Goal: Share content: Distribute website content to other platforms or users

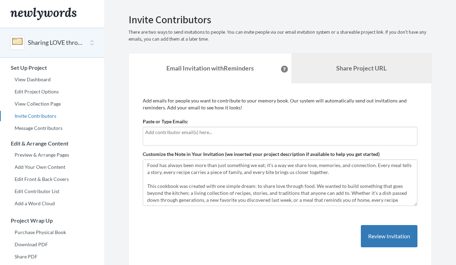
click at [346, 73] on link "Share Project URL" at bounding box center [361, 68] width 140 height 30
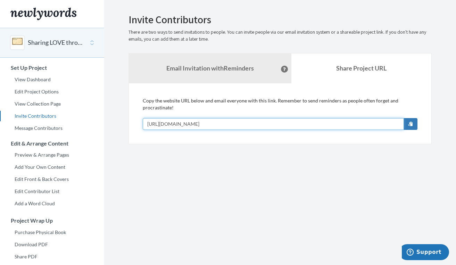
click at [326, 123] on input "[URL][DOMAIN_NAME]" at bounding box center [273, 124] width 261 height 12
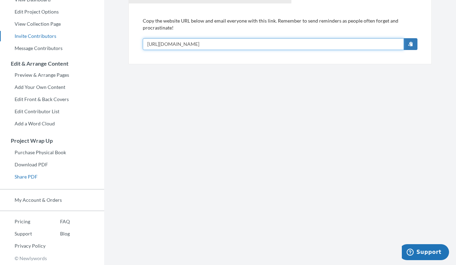
scroll to position [79, 0]
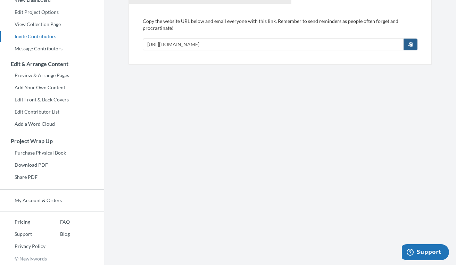
click at [411, 45] on span "button" at bounding box center [410, 44] width 5 height 5
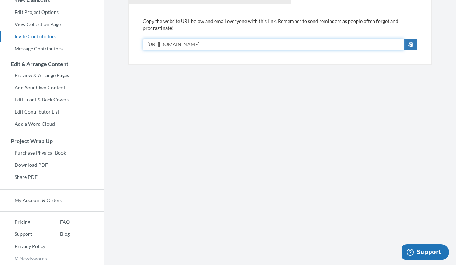
scroll to position [79, 0]
click at [363, 47] on input "[URL][DOMAIN_NAME]" at bounding box center [273, 45] width 261 height 12
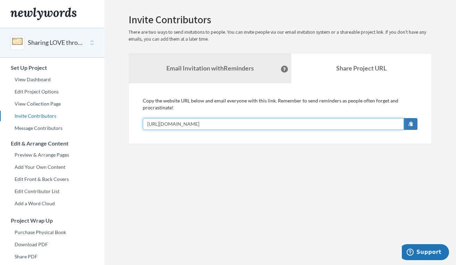
scroll to position [0, 0]
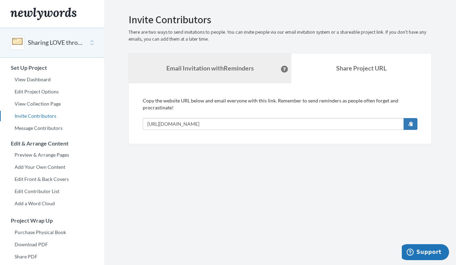
click at [238, 69] on strong "Email Invitation with Reminders" at bounding box center [209, 68] width 87 height 8
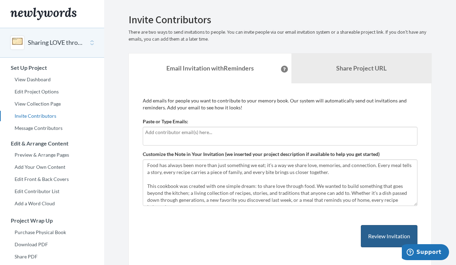
click at [393, 241] on button "Review Invitation" at bounding box center [388, 236] width 57 height 23
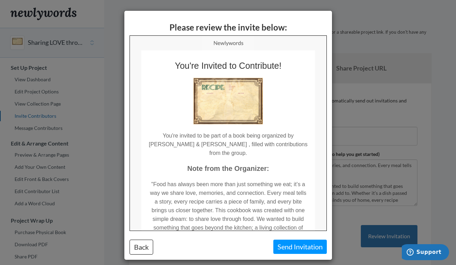
click at [322, 245] on button "Send Invitation" at bounding box center [299, 246] width 53 height 14
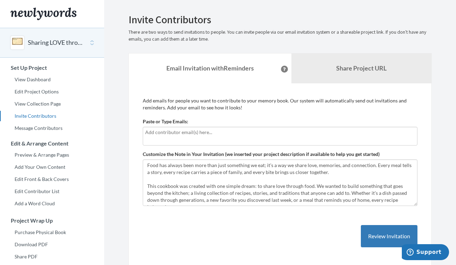
click at [210, 137] on div at bounding box center [280, 136] width 274 height 19
click at [215, 130] on input "text" at bounding box center [280, 132] width 270 height 8
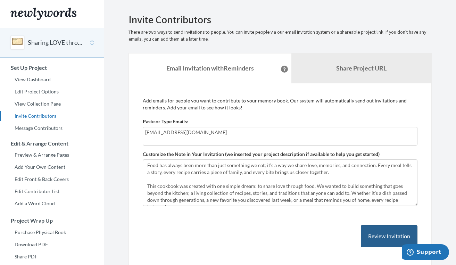
type input "[EMAIL_ADDRESS][DOMAIN_NAME]"
click at [393, 235] on button "Review Invitation" at bounding box center [388, 236] width 57 height 23
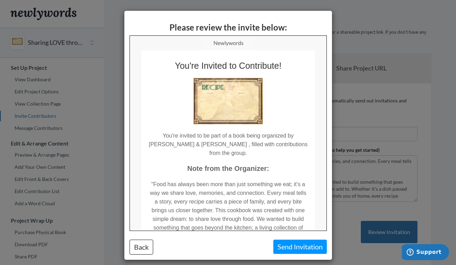
click at [290, 250] on button "Send Invitation" at bounding box center [299, 246] width 53 height 14
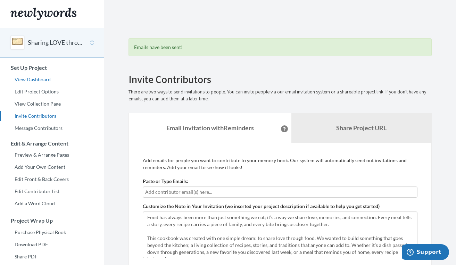
drag, startPoint x: 44, startPoint y: 78, endPoint x: 55, endPoint y: 80, distance: 11.3
click at [44, 78] on link "View Dashboard" at bounding box center [52, 79] width 104 height 10
